Goal: Transaction & Acquisition: Purchase product/service

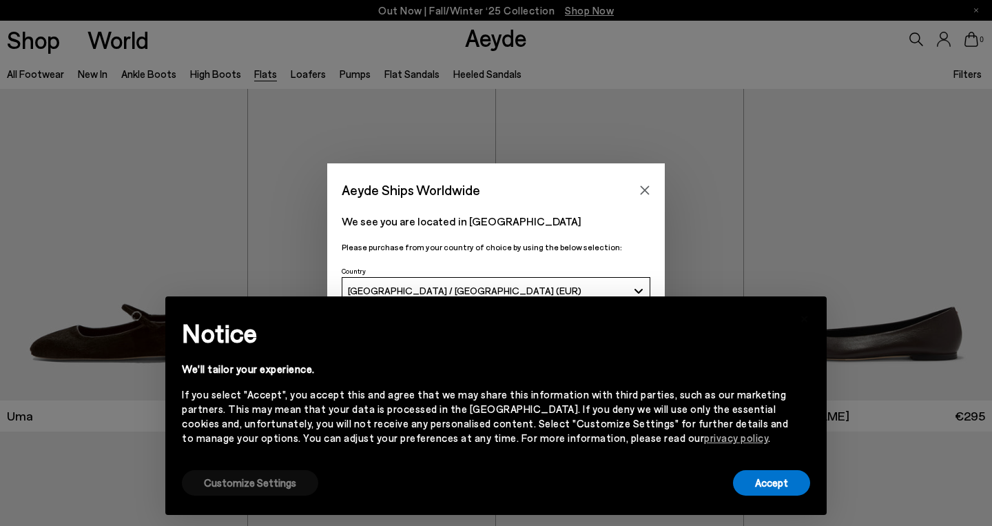
click at [280, 487] on button "Customize Settings" at bounding box center [250, 482] width 136 height 25
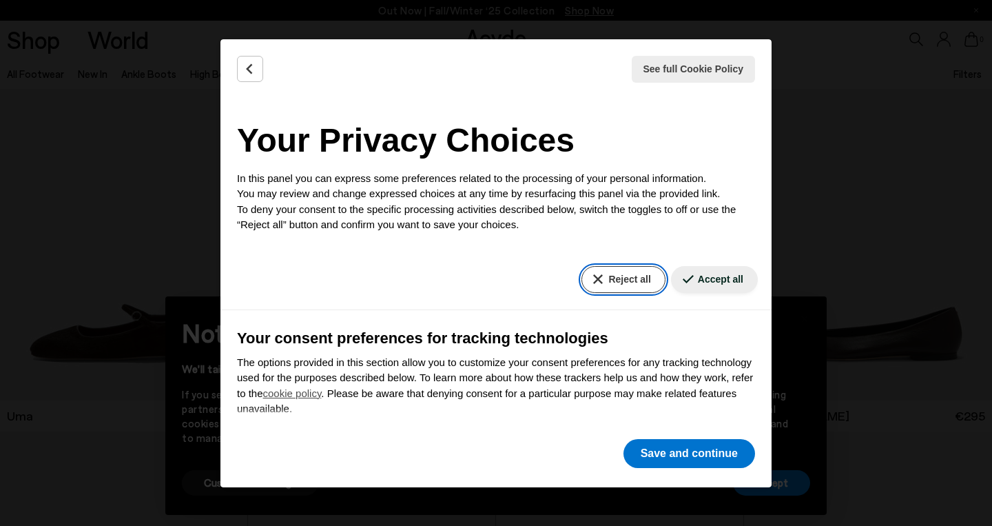
click at [630, 280] on button "Reject all" at bounding box center [622, 279] width 83 height 27
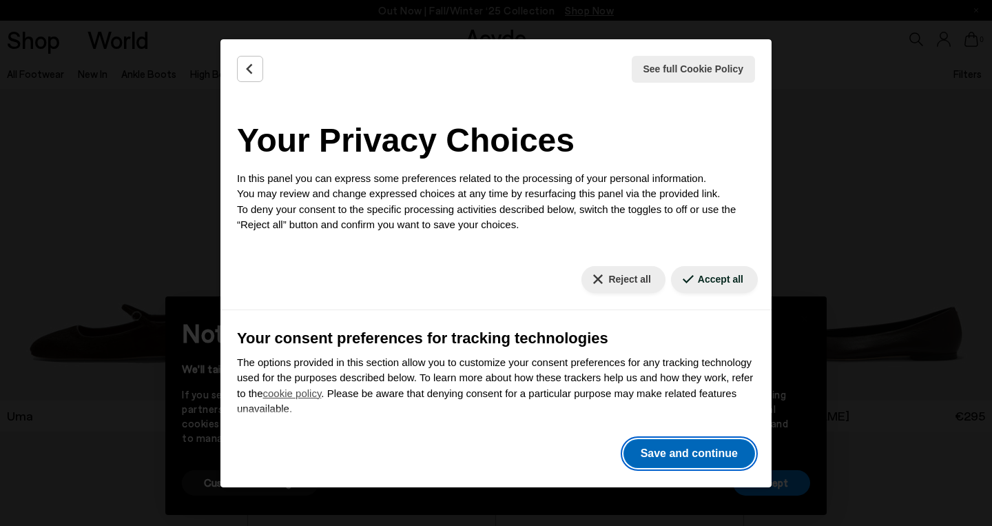
click at [687, 451] on button "Save and continue" at bounding box center [689, 453] width 132 height 29
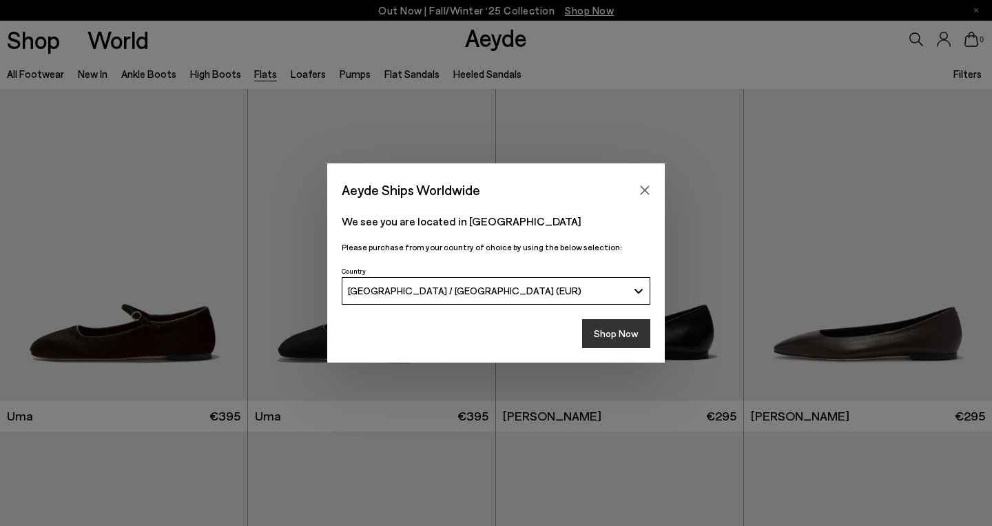
click at [630, 329] on button "Shop Now" at bounding box center [616, 333] width 68 height 29
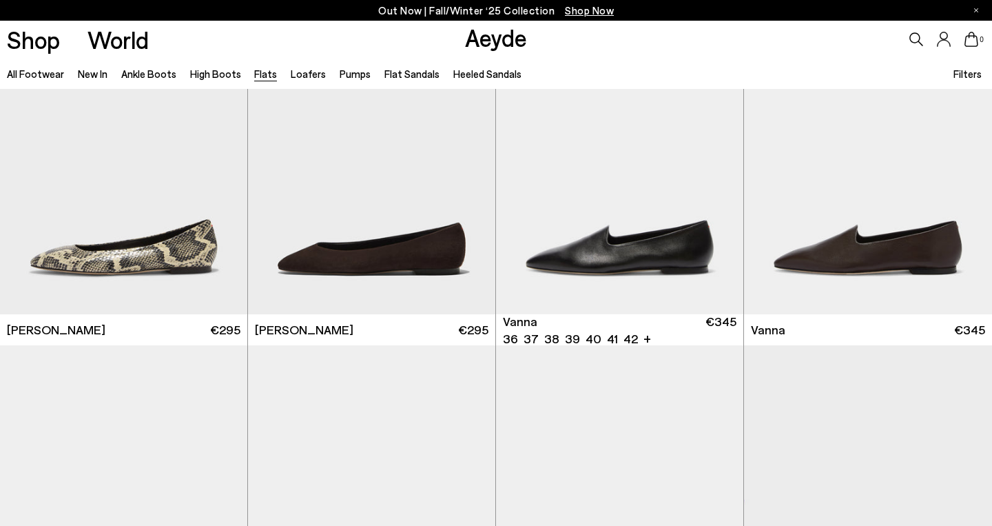
scroll to position [431, 0]
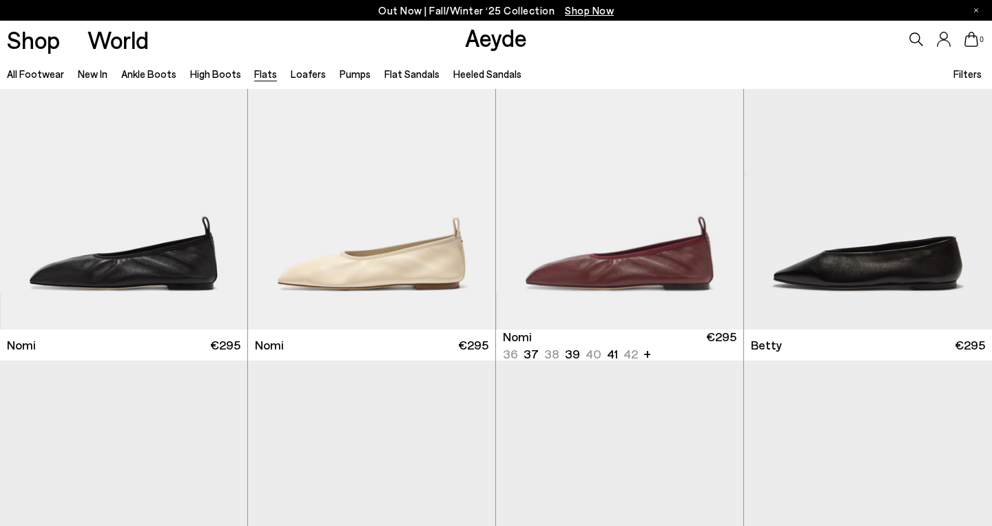
scroll to position [757, 0]
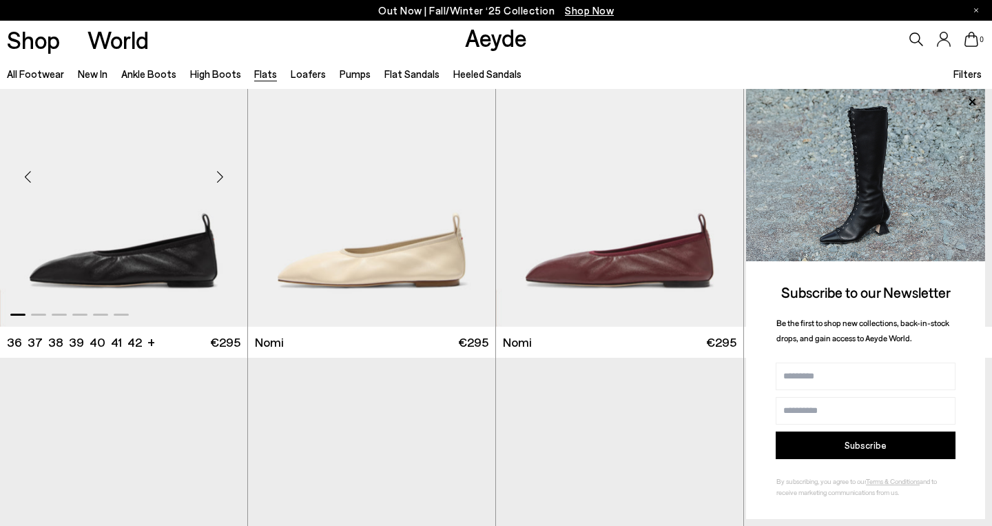
click at [174, 257] on img "1 / 6" at bounding box center [123, 171] width 247 height 311
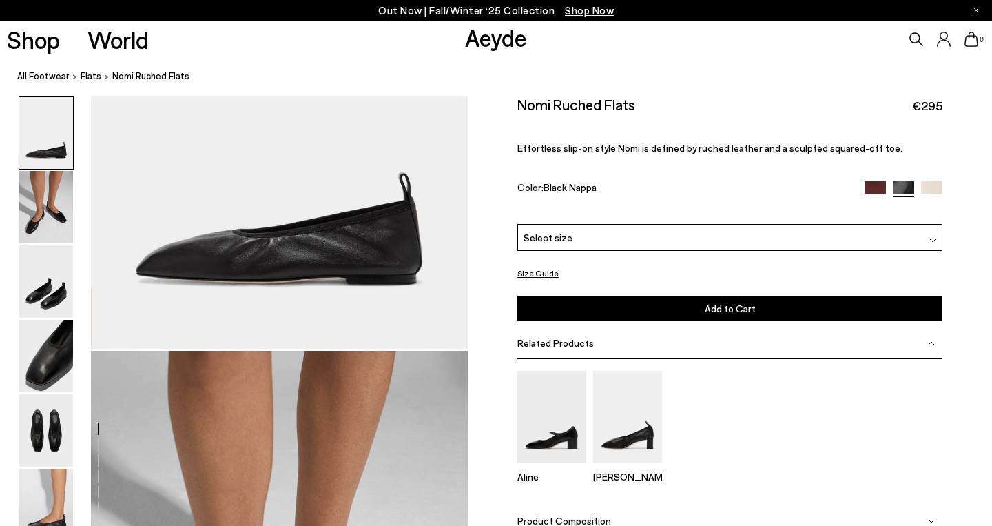
scroll to position [179, 0]
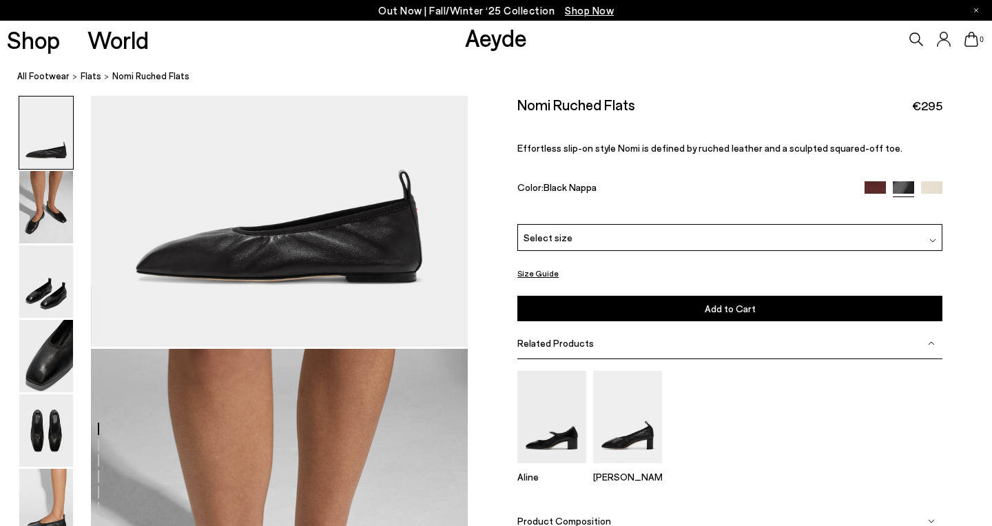
click at [572, 231] on div "Select size" at bounding box center [729, 237] width 425 height 27
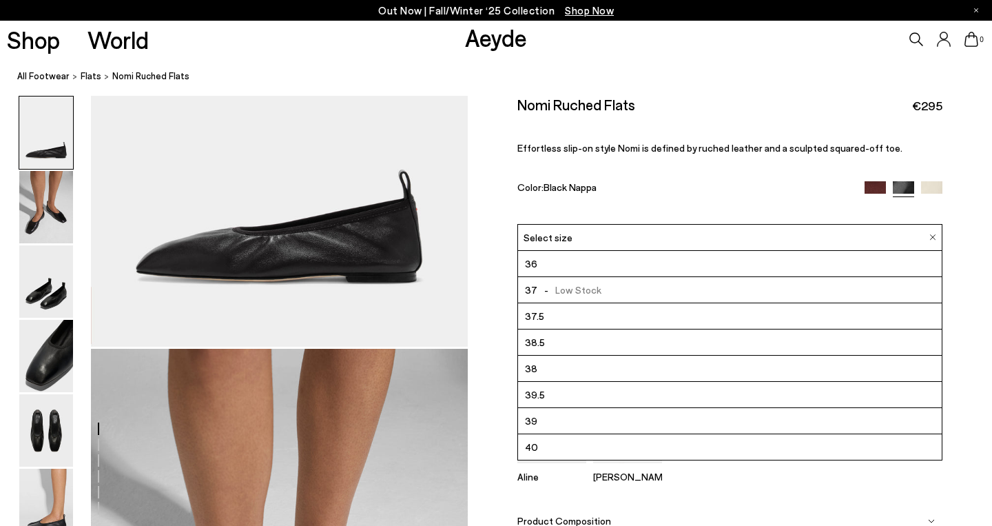
scroll to position [71, 0]
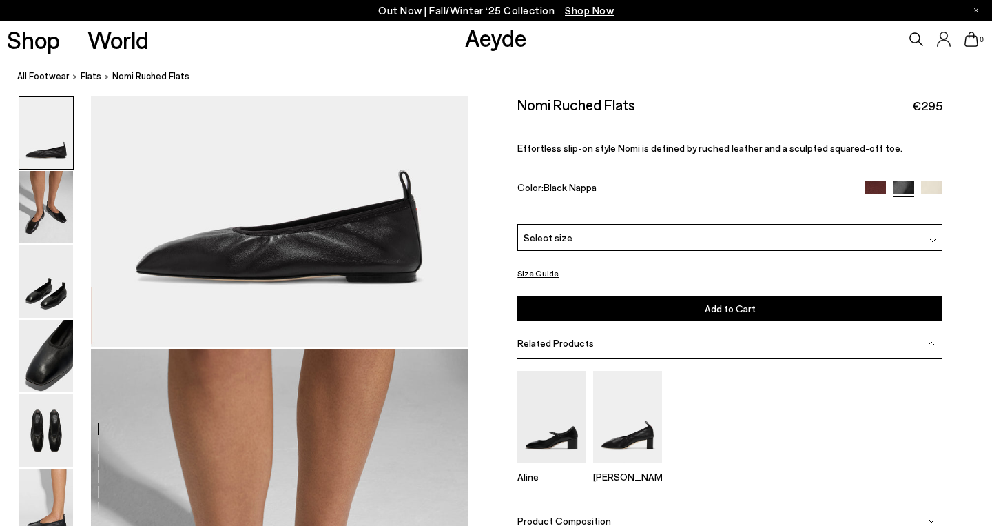
scroll to position [181, 0]
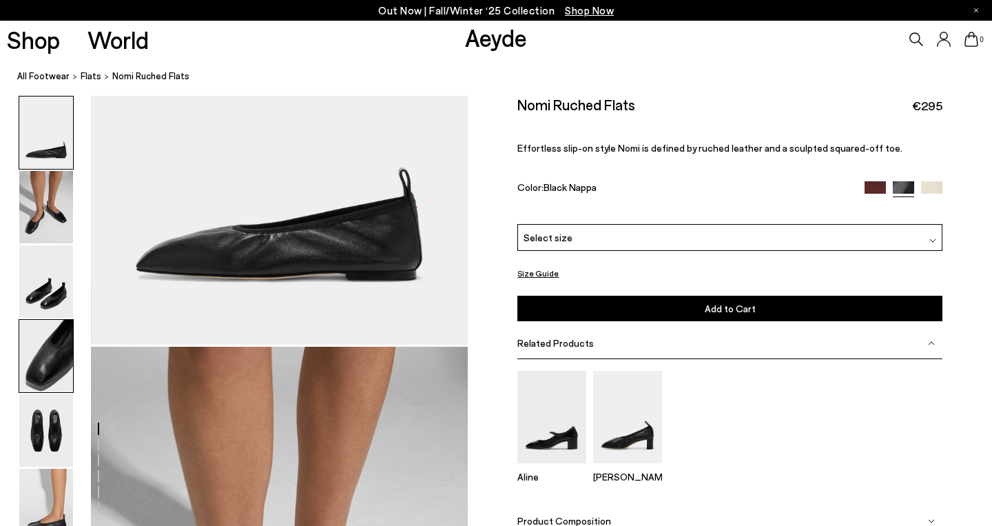
click at [60, 358] on img at bounding box center [46, 356] width 54 height 72
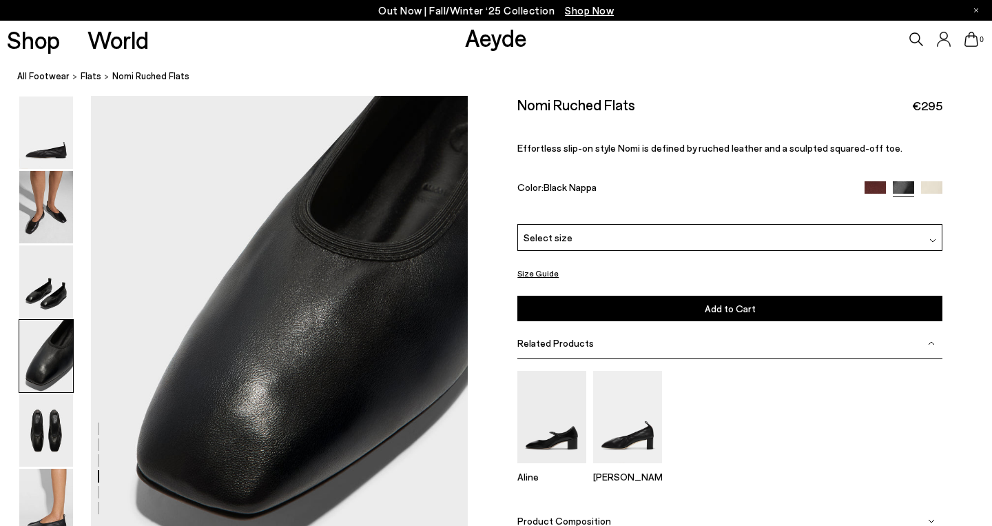
scroll to position [1484, 0]
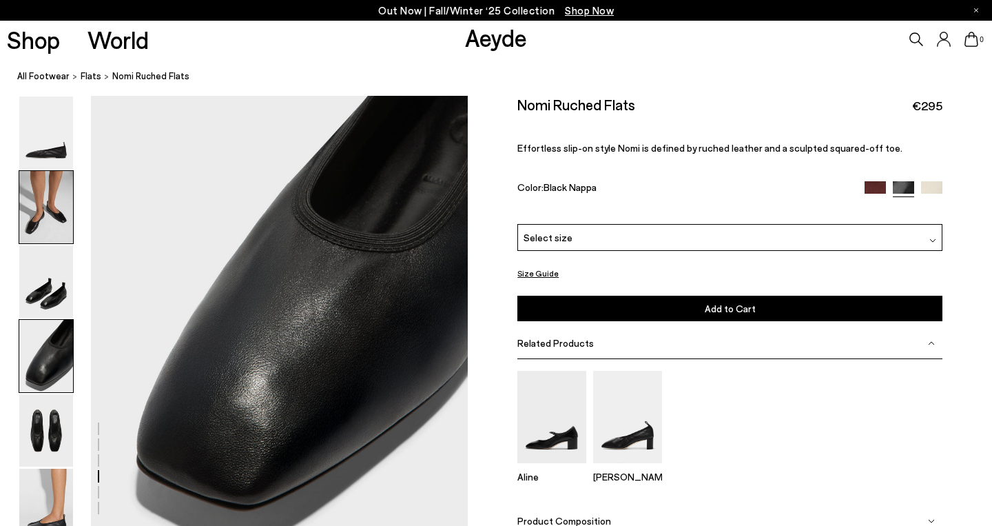
click at [55, 222] on img at bounding box center [46, 207] width 54 height 72
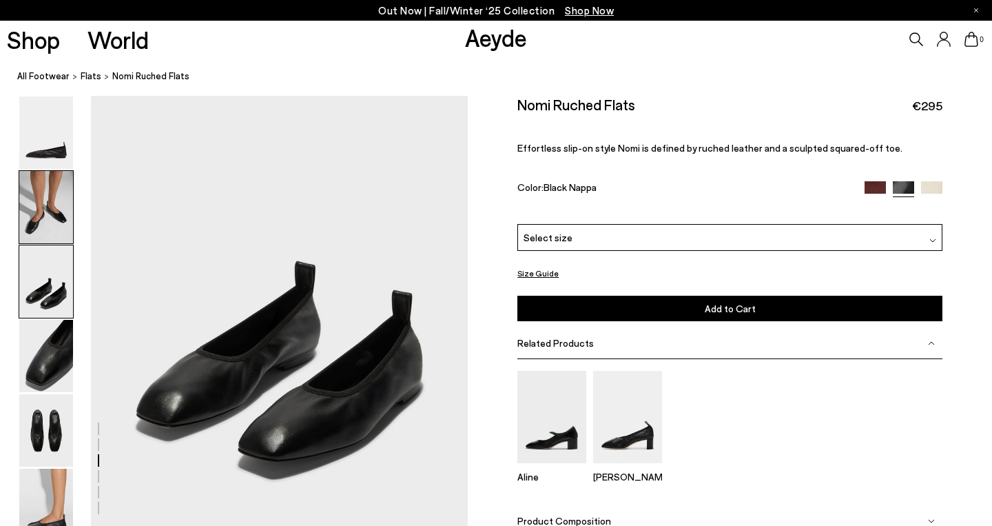
scroll to position [999, 0]
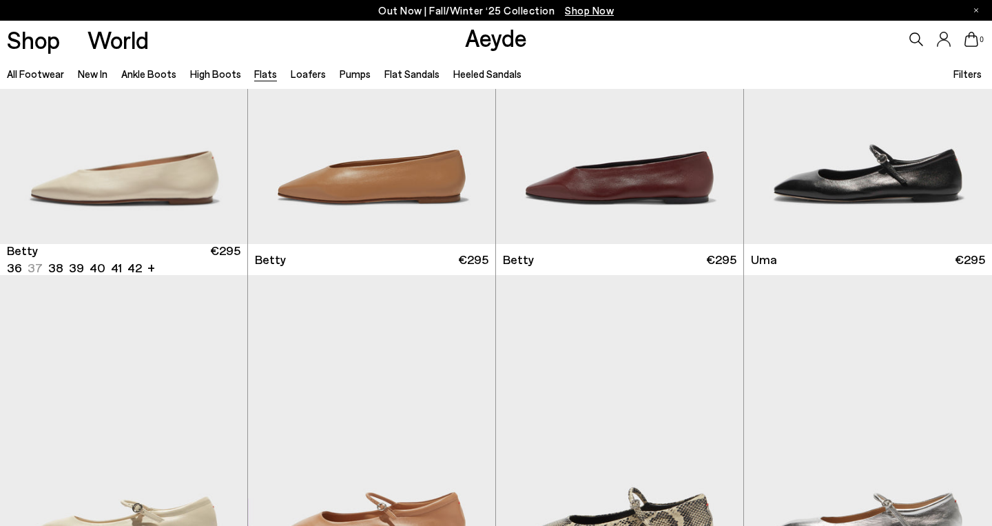
scroll to position [1183, 0]
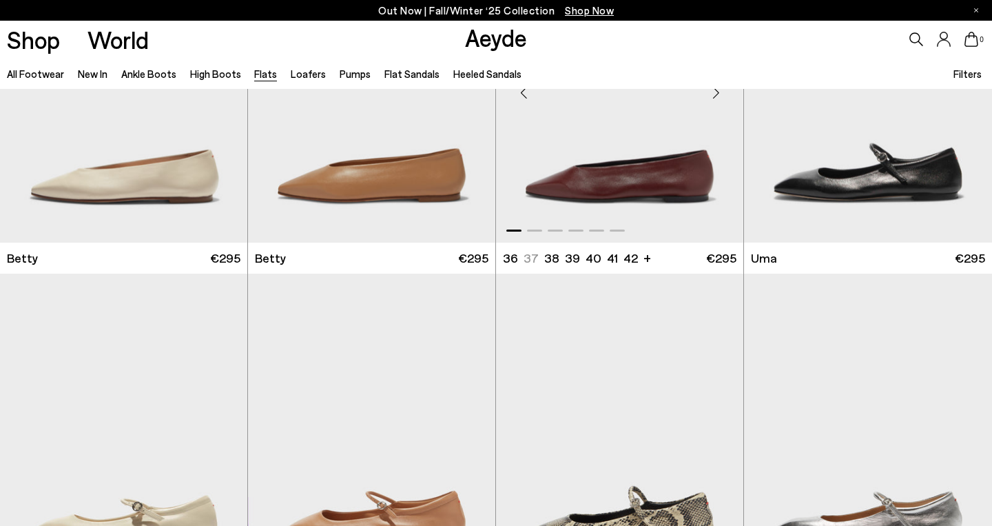
click at [612, 177] on img "1 / 6" at bounding box center [619, 86] width 247 height 311
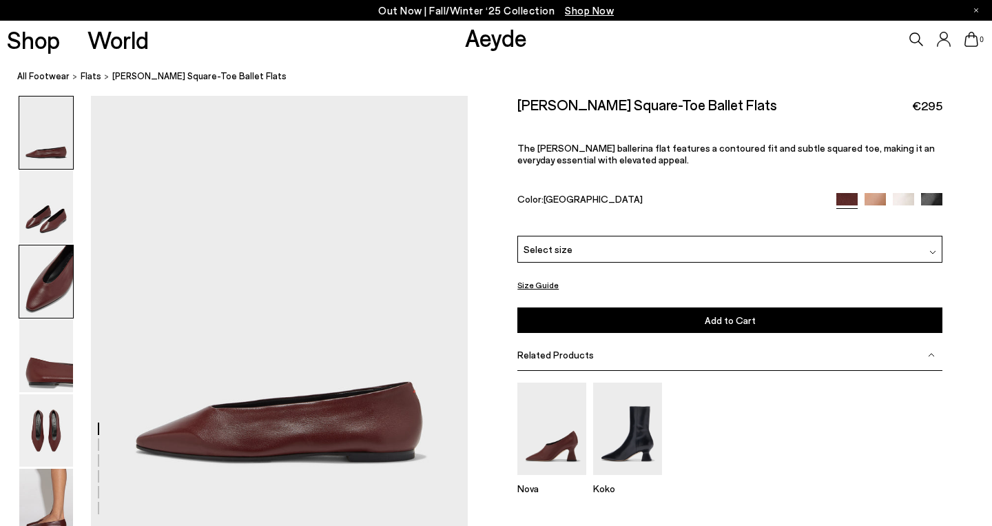
click at [51, 286] on img at bounding box center [46, 281] width 54 height 72
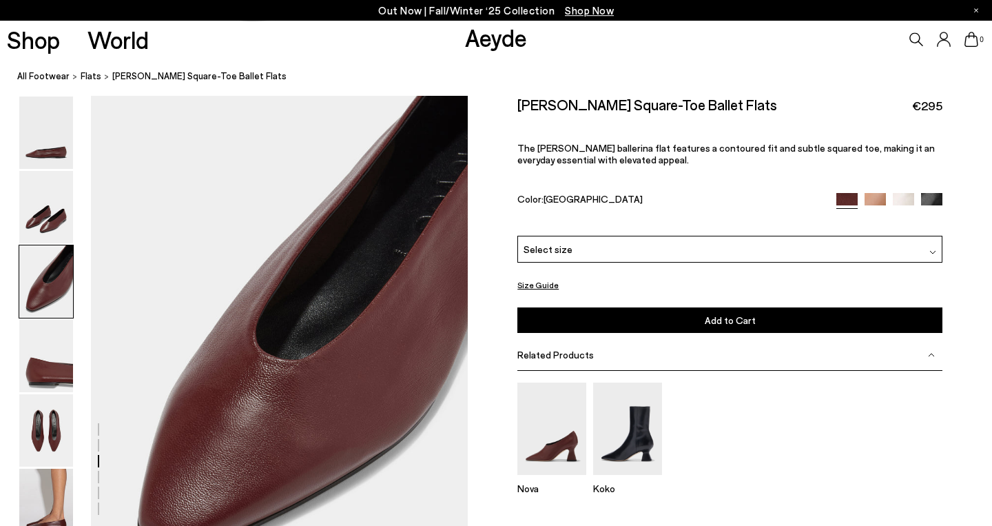
scroll to position [937, 0]
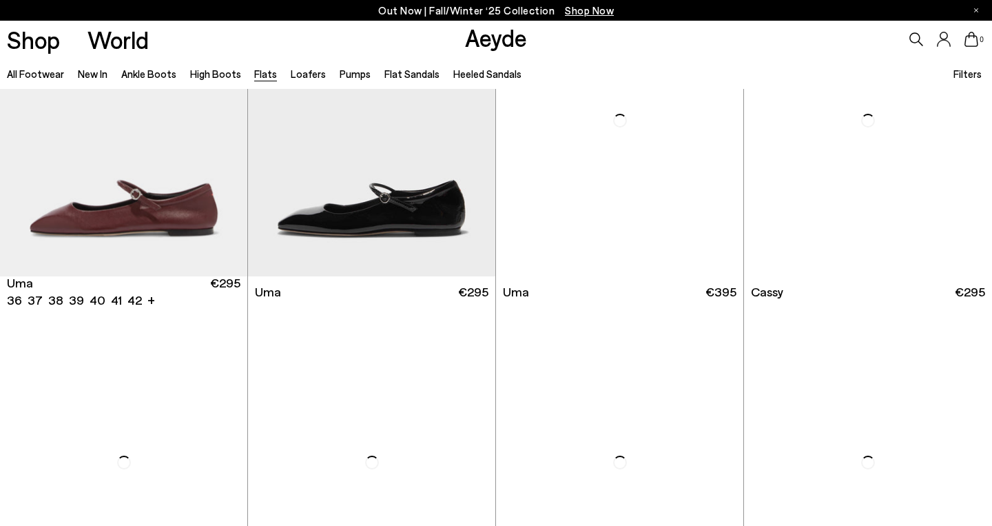
scroll to position [1843, 0]
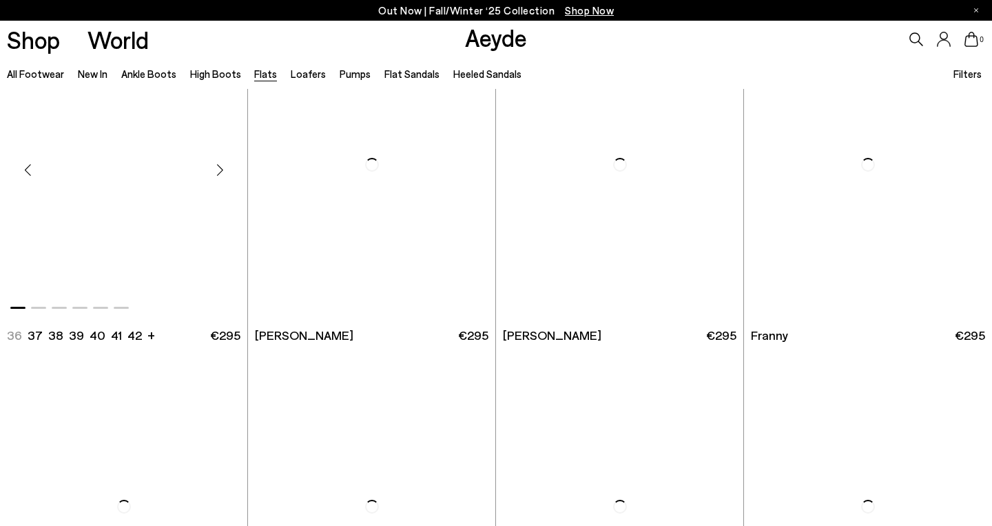
scroll to position [4184, 0]
